Goal: Information Seeking & Learning: Learn about a topic

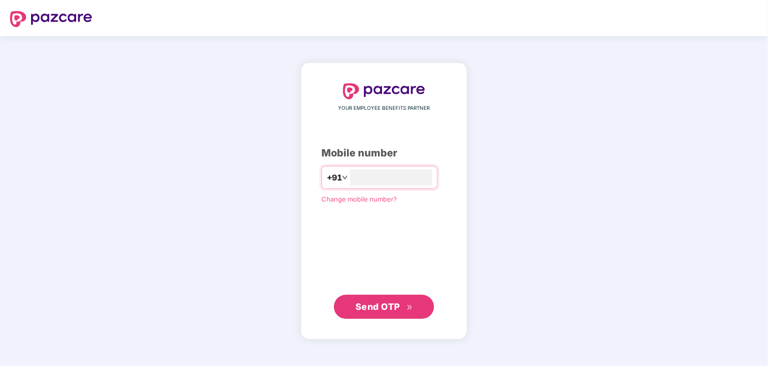
type input "**********"
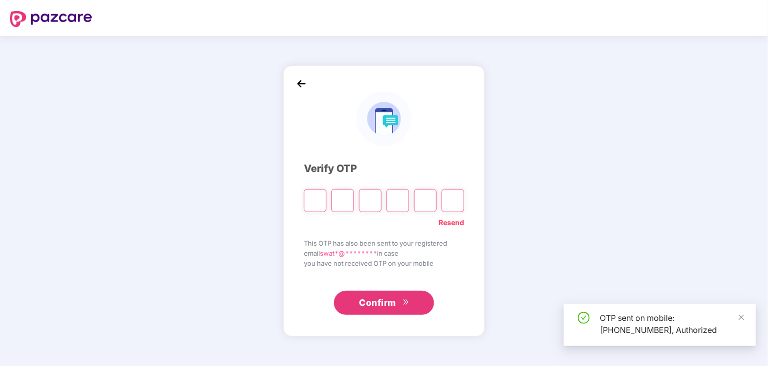
type input "*"
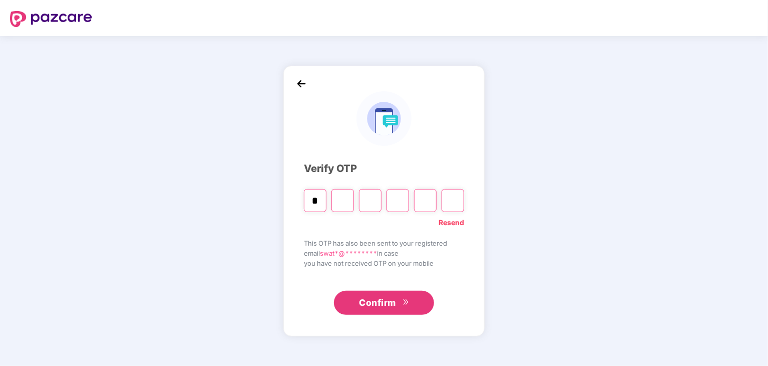
type input "*"
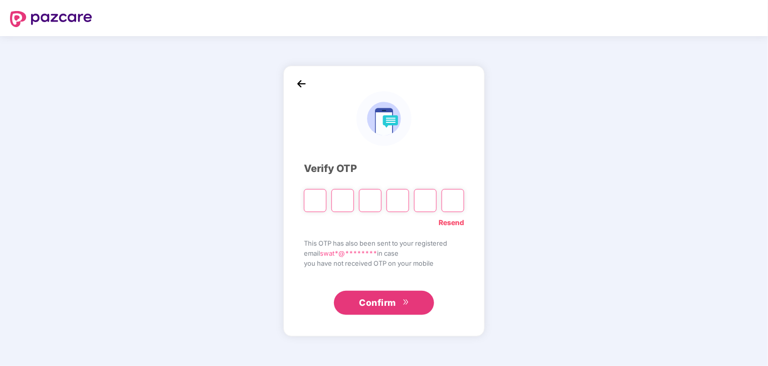
type input "*"
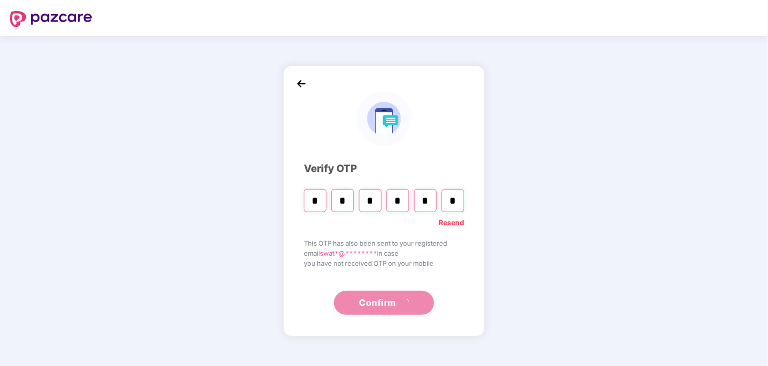
type input "*"
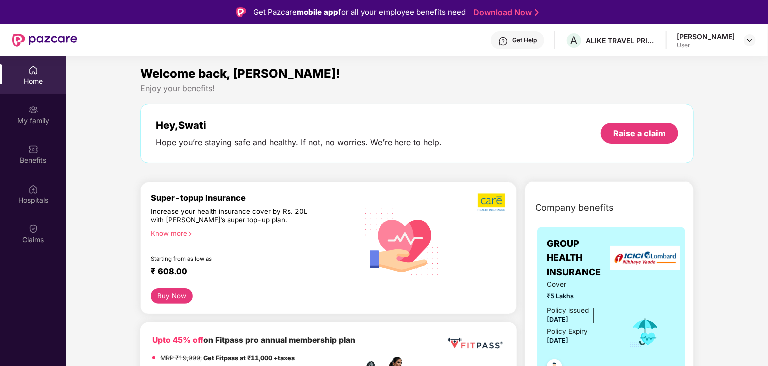
click at [712, 30] on div "Get Help A ALIKE TRAVEL PRIVATE LIMITED [PERSON_NAME] User" at bounding box center [416, 40] width 679 height 32
click at [710, 39] on div "[PERSON_NAME]" at bounding box center [706, 37] width 58 height 10
click at [753, 45] on div at bounding box center [750, 40] width 12 height 12
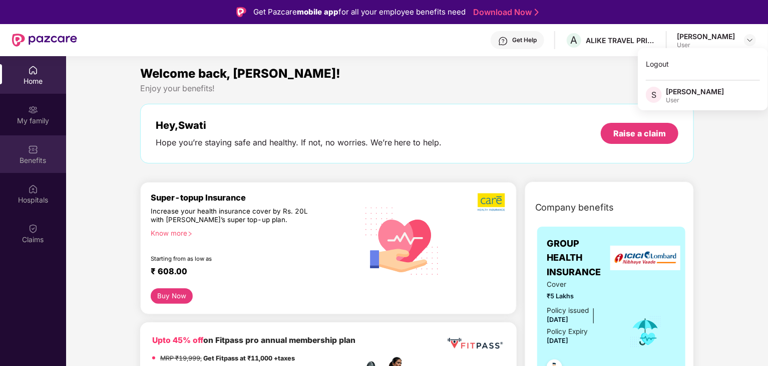
click at [40, 139] on div "Benefits" at bounding box center [33, 154] width 66 height 38
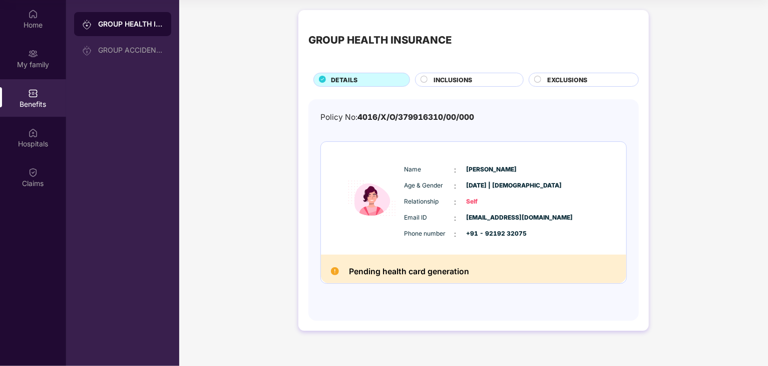
scroll to position [20, 0]
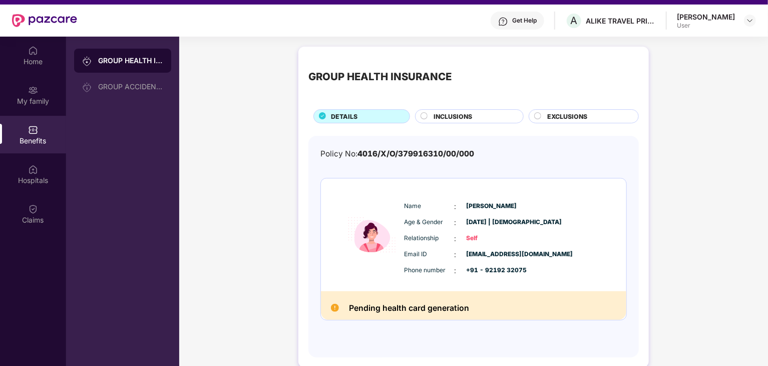
click at [475, 117] on div "INCLUSIONS" at bounding box center [474, 117] width 90 height 11
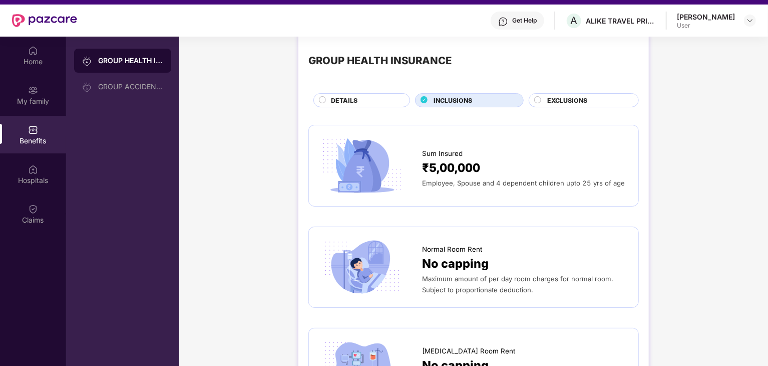
scroll to position [0, 0]
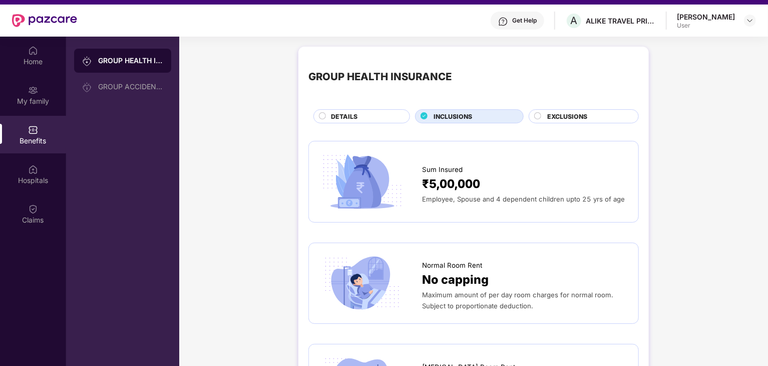
click at [549, 118] on span "EXCLUSIONS" at bounding box center [567, 117] width 40 height 10
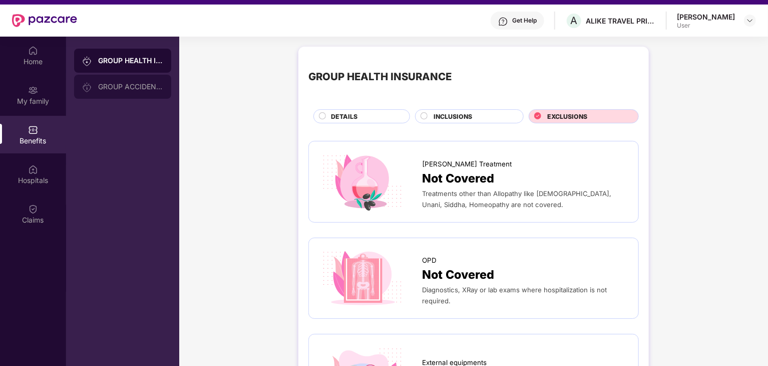
click at [113, 83] on div "GROUP ACCIDENTAL INSURANCE" at bounding box center [130, 87] width 65 height 8
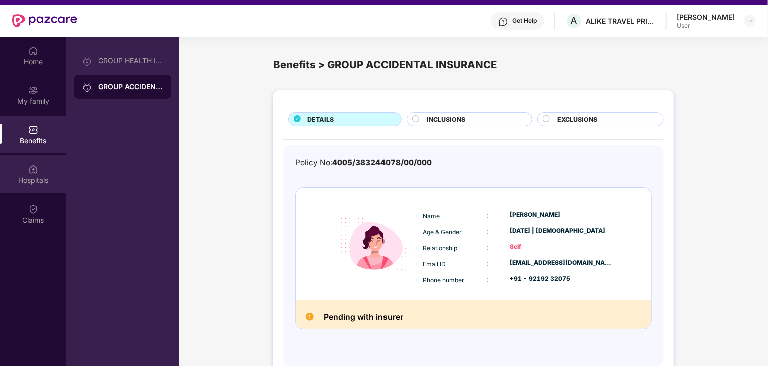
click at [37, 160] on div "Hospitals" at bounding box center [33, 174] width 66 height 38
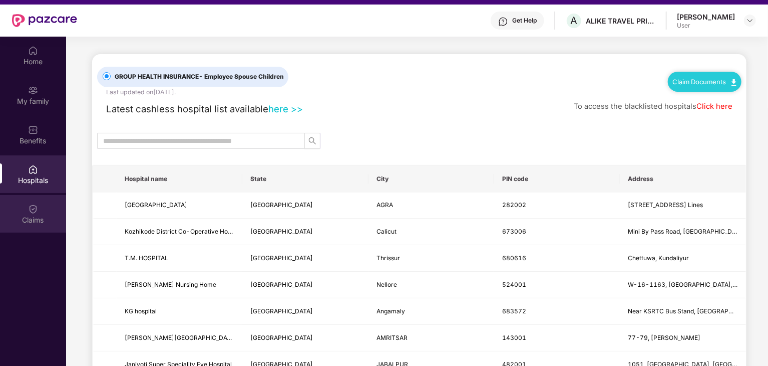
click at [32, 202] on div "Claims" at bounding box center [33, 214] width 66 height 38
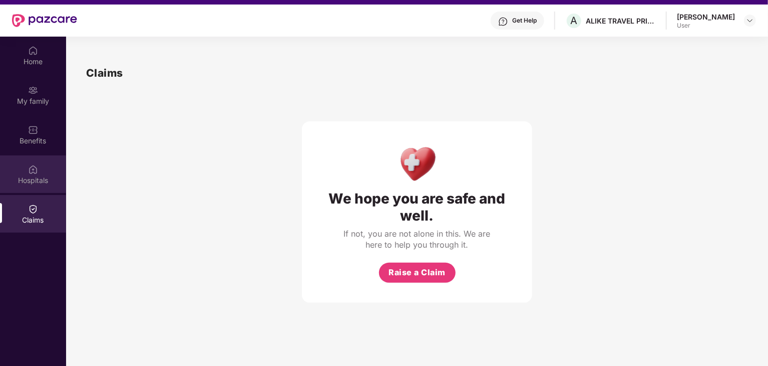
click at [43, 185] on div "Hospitals" at bounding box center [33, 174] width 66 height 38
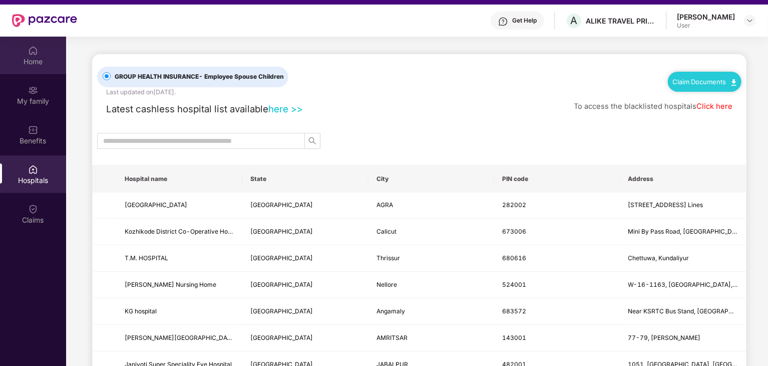
click at [50, 63] on div "Home" at bounding box center [33, 62] width 66 height 10
